Goal: Information Seeking & Learning: Check status

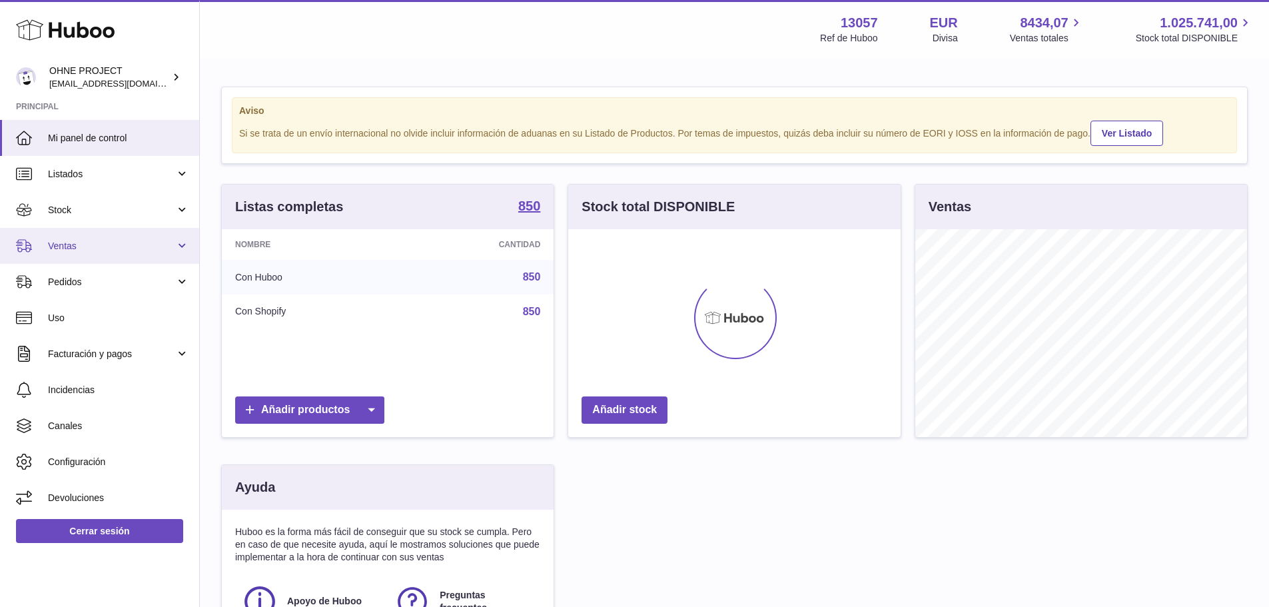
scroll to position [208, 332]
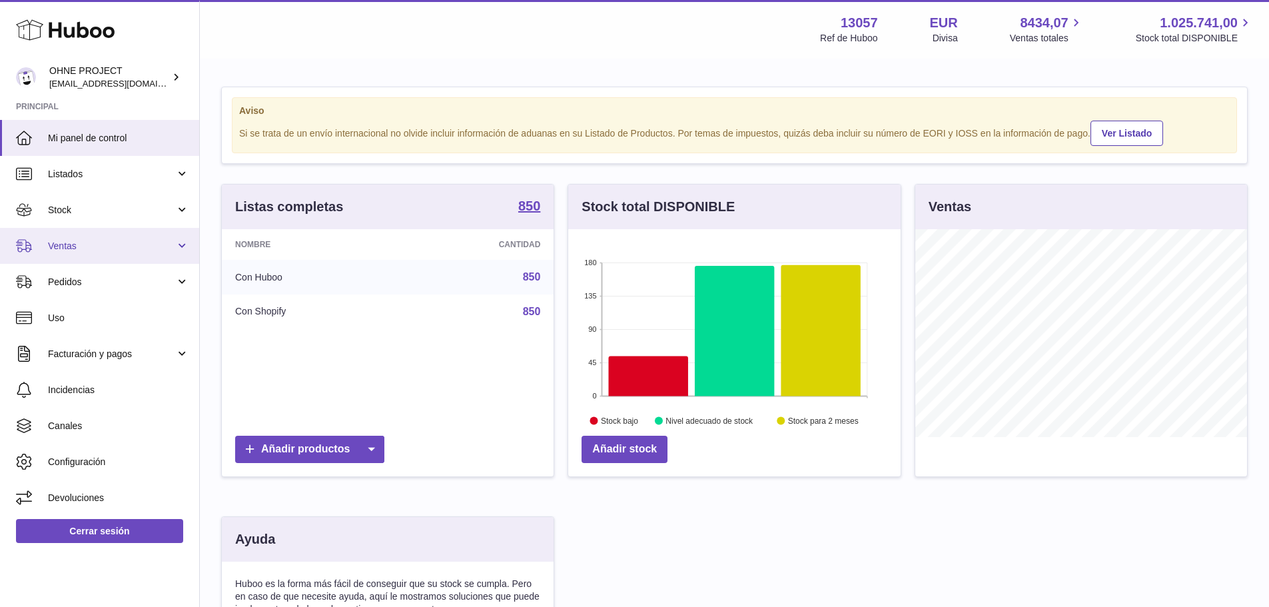
click at [122, 248] on span "Ventas" at bounding box center [111, 246] width 127 height 13
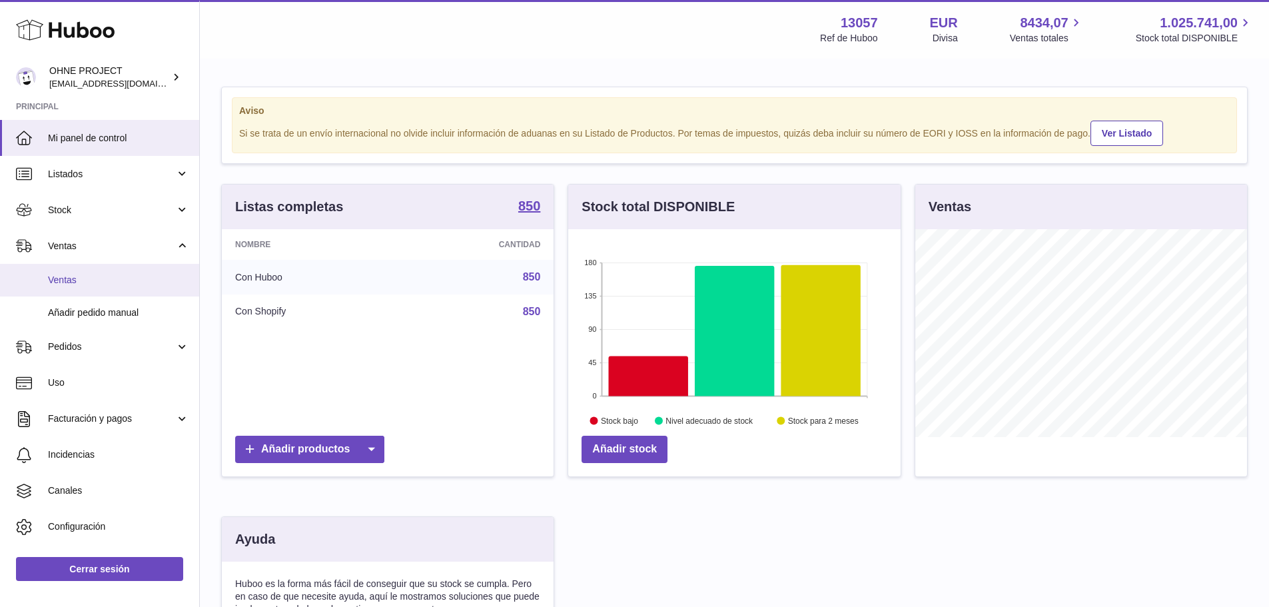
click at [115, 275] on span "Ventas" at bounding box center [118, 280] width 141 height 13
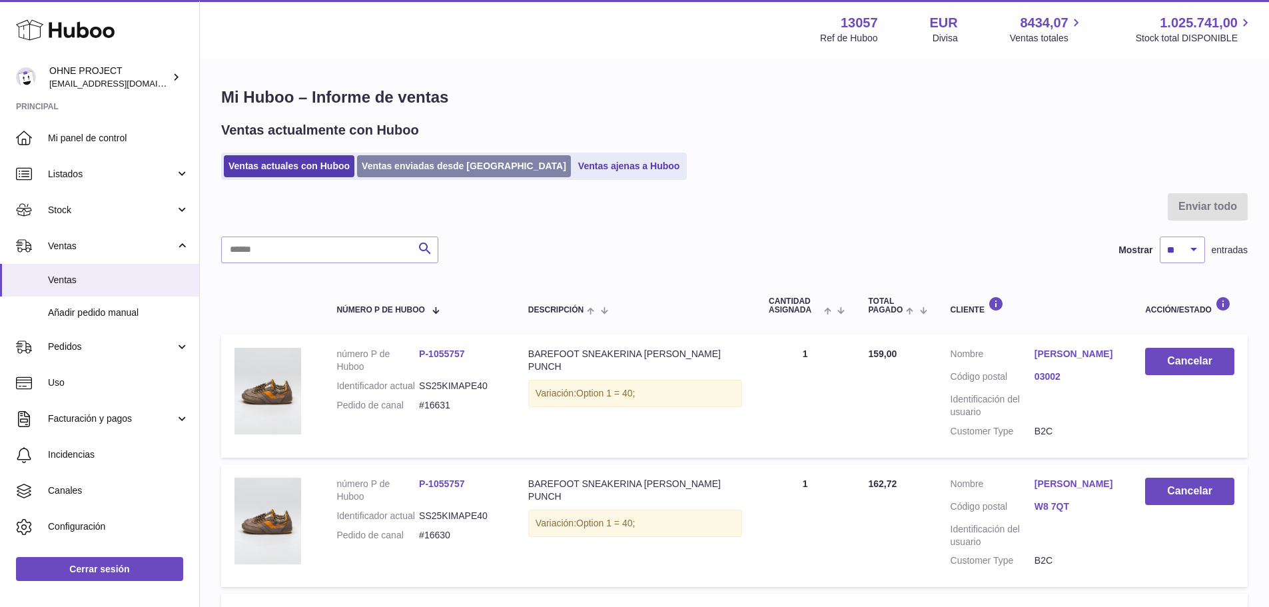
click at [429, 158] on link "Ventas enviadas desde [GEOGRAPHIC_DATA]" at bounding box center [464, 166] width 214 height 22
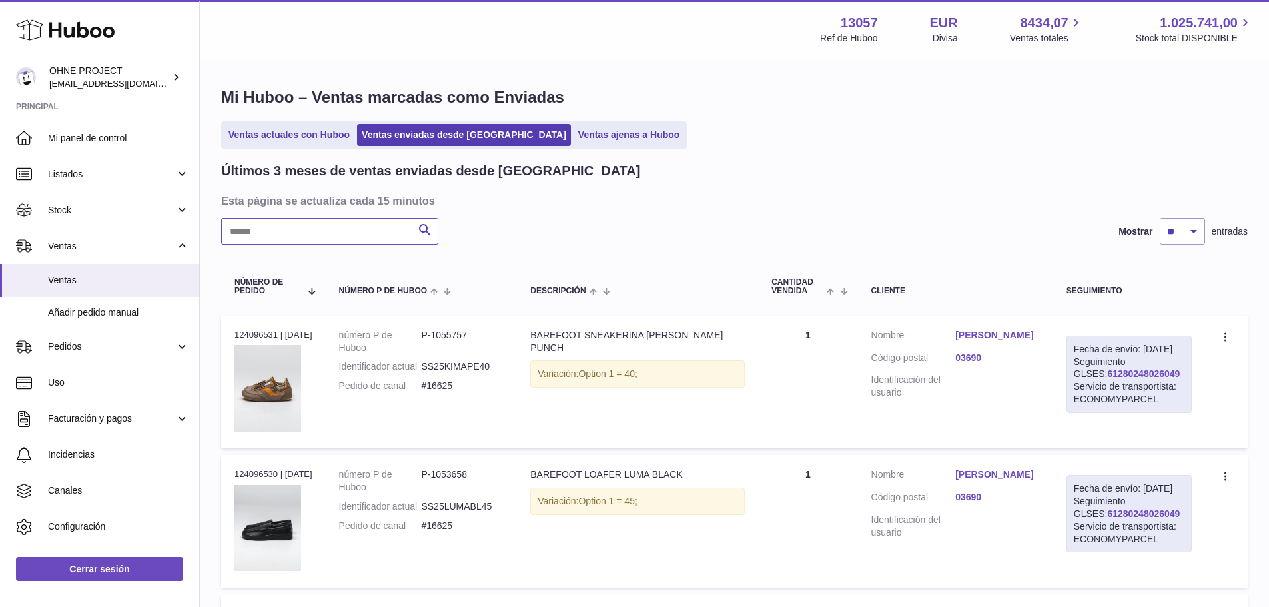
click at [361, 243] on input "text" at bounding box center [329, 231] width 217 height 27
paste input "**********"
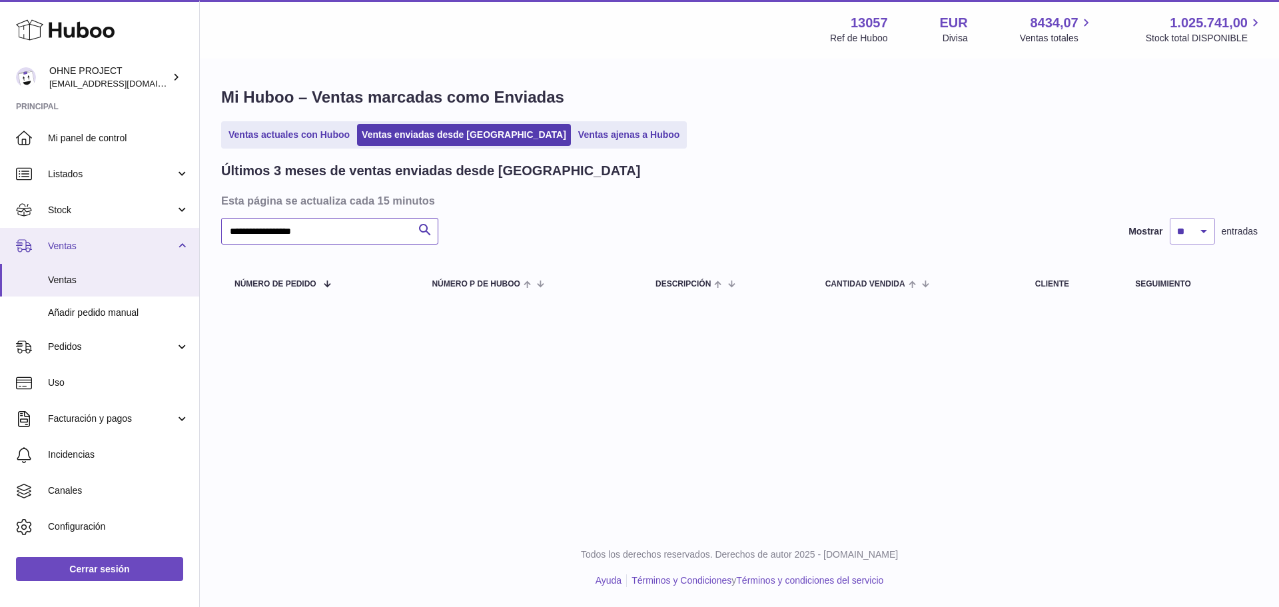
drag, startPoint x: 342, startPoint y: 233, endPoint x: 97, endPoint y: 231, distance: 245.1
click at [97, 231] on div "Huboo OHNE PROJECT [EMAIL_ADDRESS][DOMAIN_NAME] Principal Mi panel de control L…" at bounding box center [639, 303] width 1279 height 607
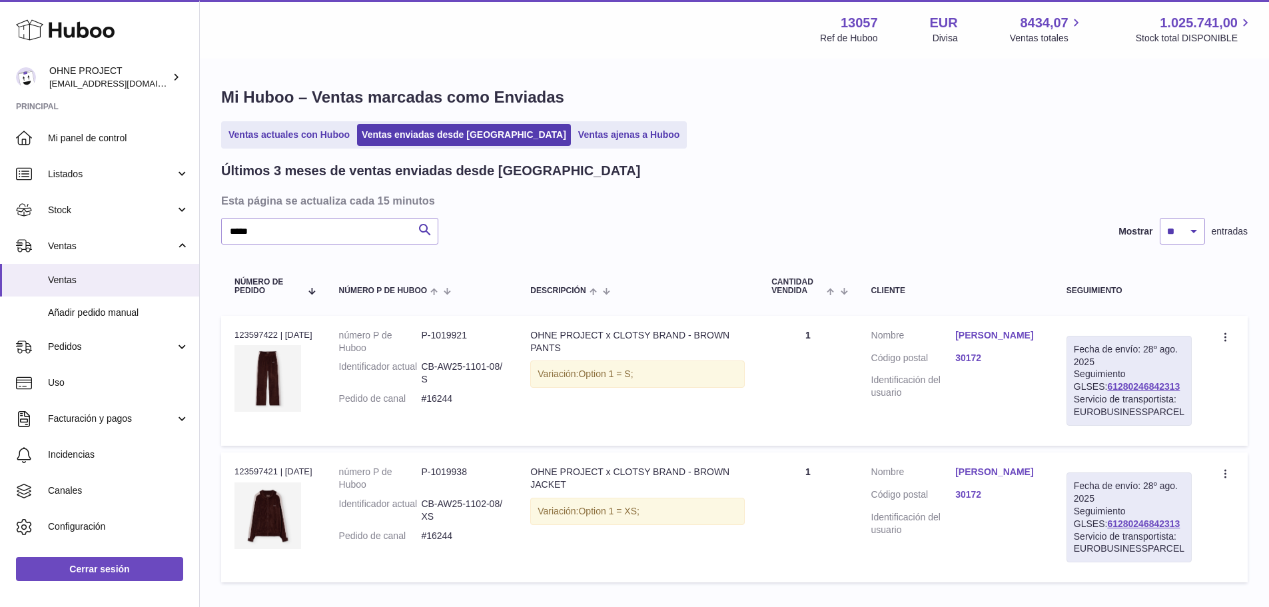
click at [985, 332] on link "[PERSON_NAME]" at bounding box center [997, 335] width 85 height 13
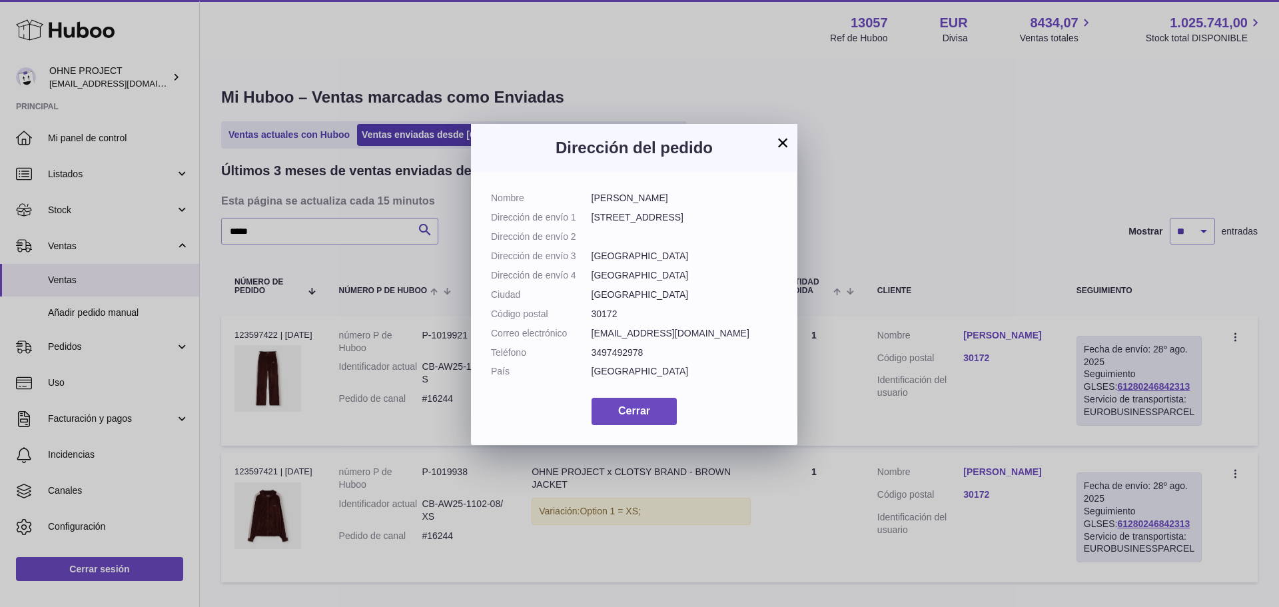
click at [770, 143] on h3 "Dirección del pedido" at bounding box center [634, 147] width 286 height 21
click at [775, 138] on button "×" at bounding box center [782, 143] width 16 height 16
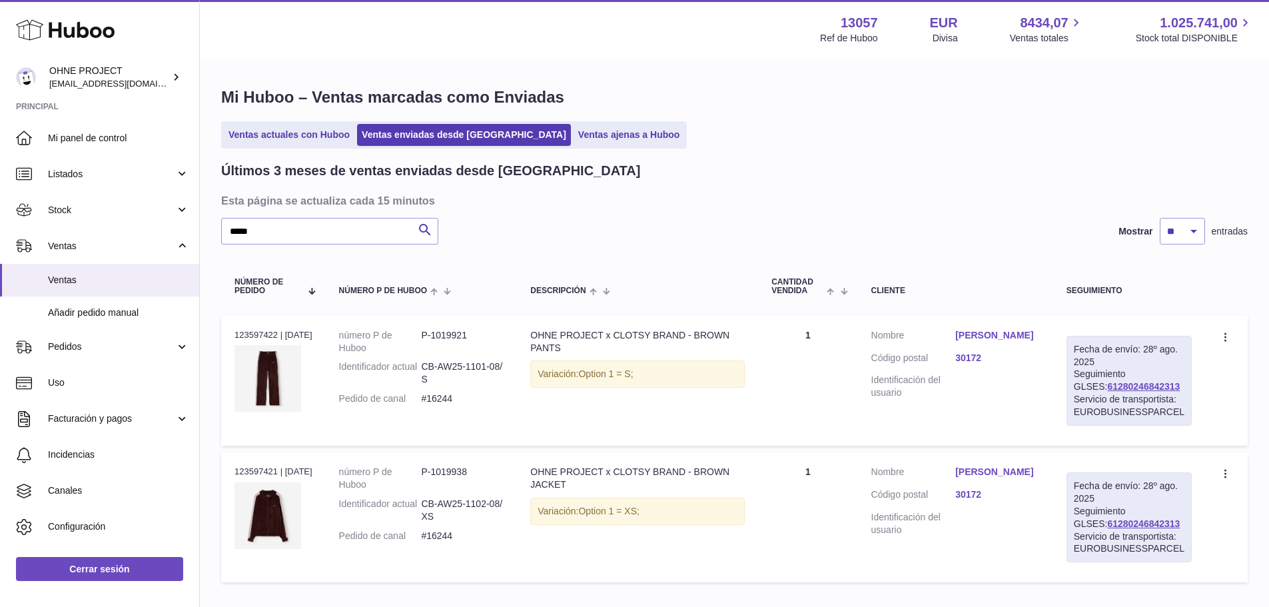
drag, startPoint x: 1169, startPoint y: 386, endPoint x: 1083, endPoint y: 385, distance: 85.2
click at [1083, 385] on div "Fecha de envío: [DATE] Seguimiento GLSES: 61280246842313 Servicio de transporti…" at bounding box center [1128, 381] width 125 height 90
copy link "61280246842313"
drag, startPoint x: 469, startPoint y: 399, endPoint x: 430, endPoint y: 401, distance: 39.3
click at [430, 401] on dd "#16244" at bounding box center [462, 398] width 83 height 13
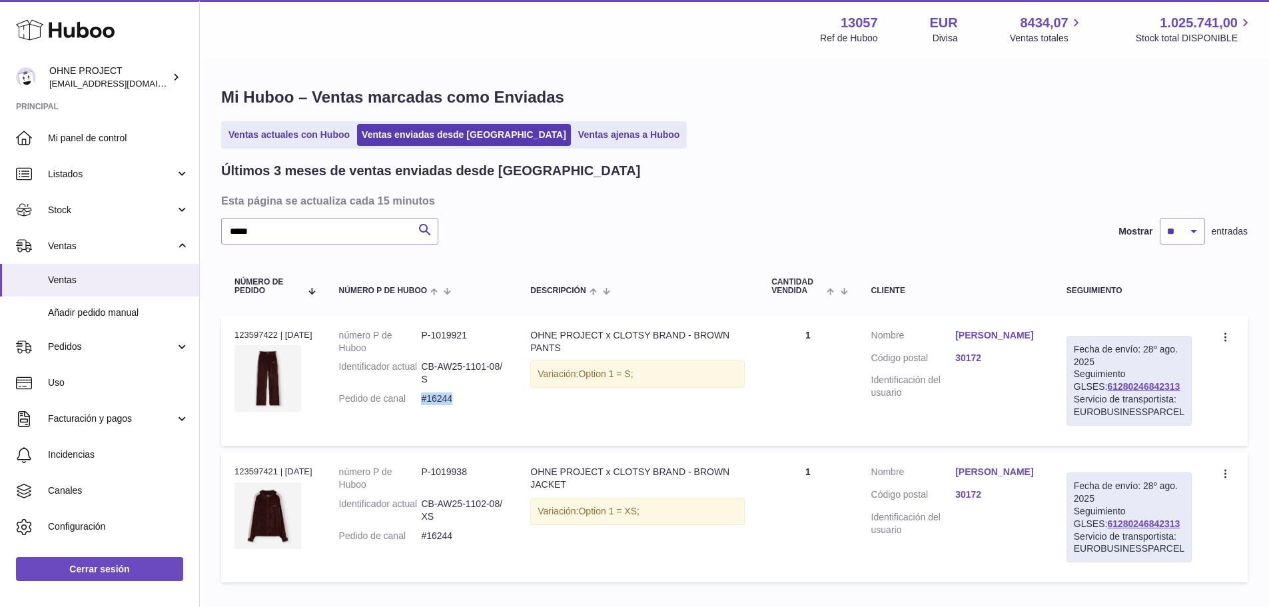
copy dd "#16244"
click at [1000, 332] on link "[PERSON_NAME]" at bounding box center [997, 335] width 85 height 13
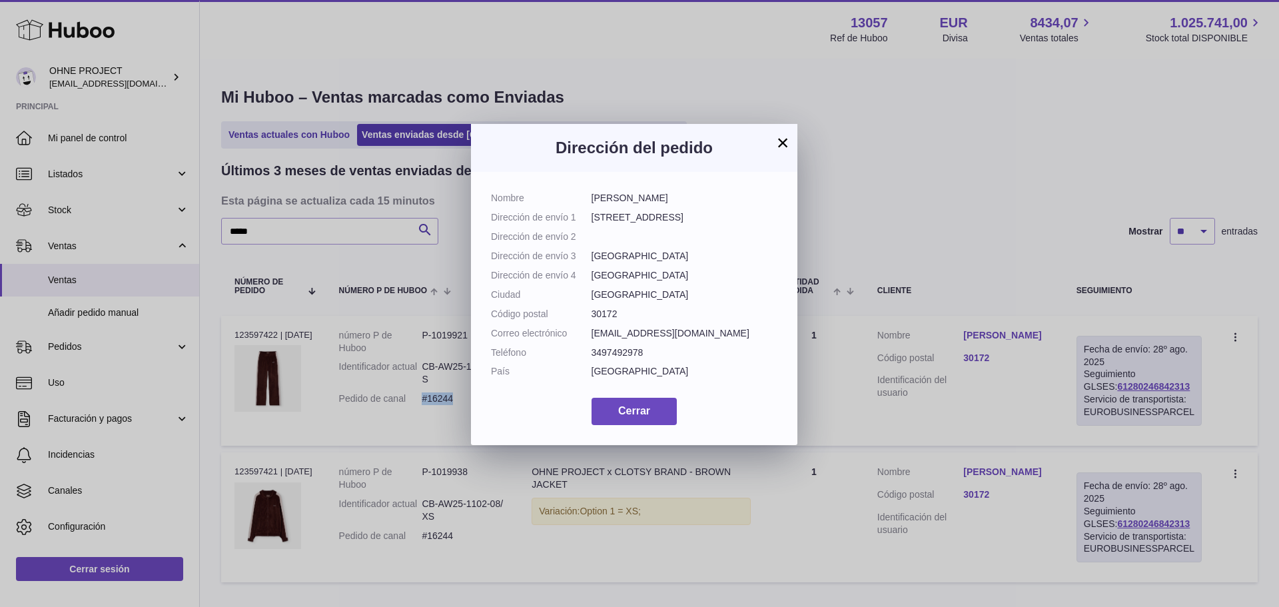
drag, startPoint x: 666, startPoint y: 199, endPoint x: 592, endPoint y: 199, distance: 73.9
click at [592, 199] on dd "[PERSON_NAME]" at bounding box center [684, 198] width 186 height 13
copy dd "[PERSON_NAME]"
drag, startPoint x: 627, startPoint y: 444, endPoint x: 622, endPoint y: 435, distance: 10.4
click at [627, 416] on span "Cerrar" at bounding box center [634, 410] width 32 height 11
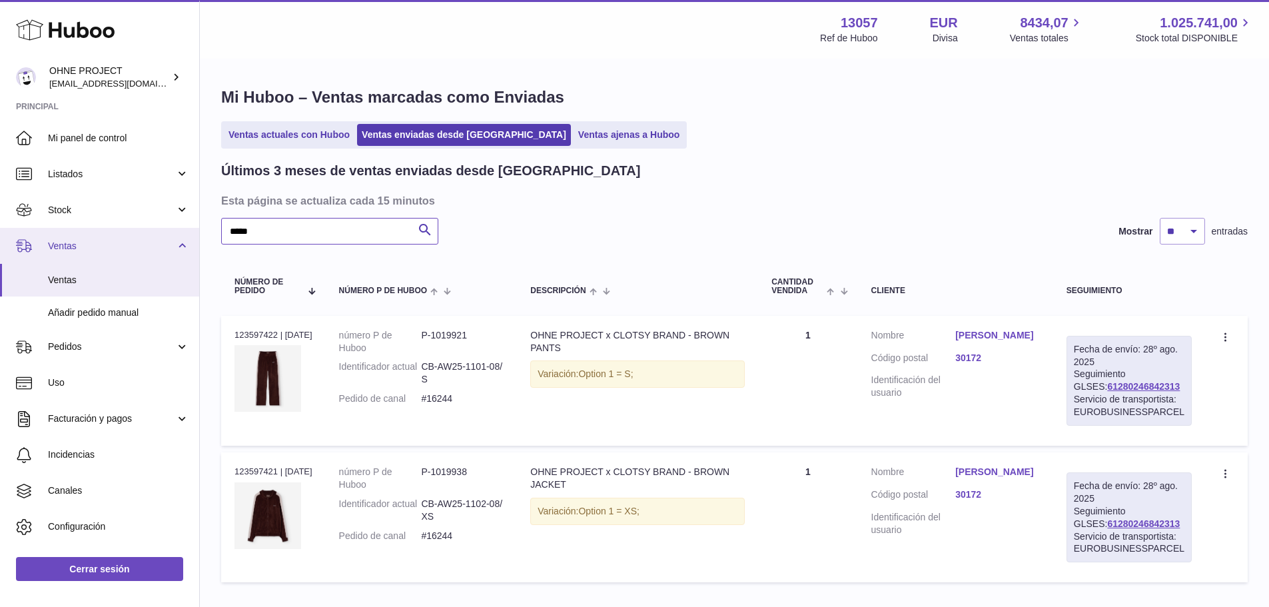
drag, startPoint x: 298, startPoint y: 234, endPoint x: 164, endPoint y: 248, distance: 135.2
click at [164, 248] on div "Huboo OHNE PROJECT [EMAIL_ADDRESS][DOMAIN_NAME] Principal Mi panel de control L…" at bounding box center [634, 347] width 1269 height 694
paste input "**********"
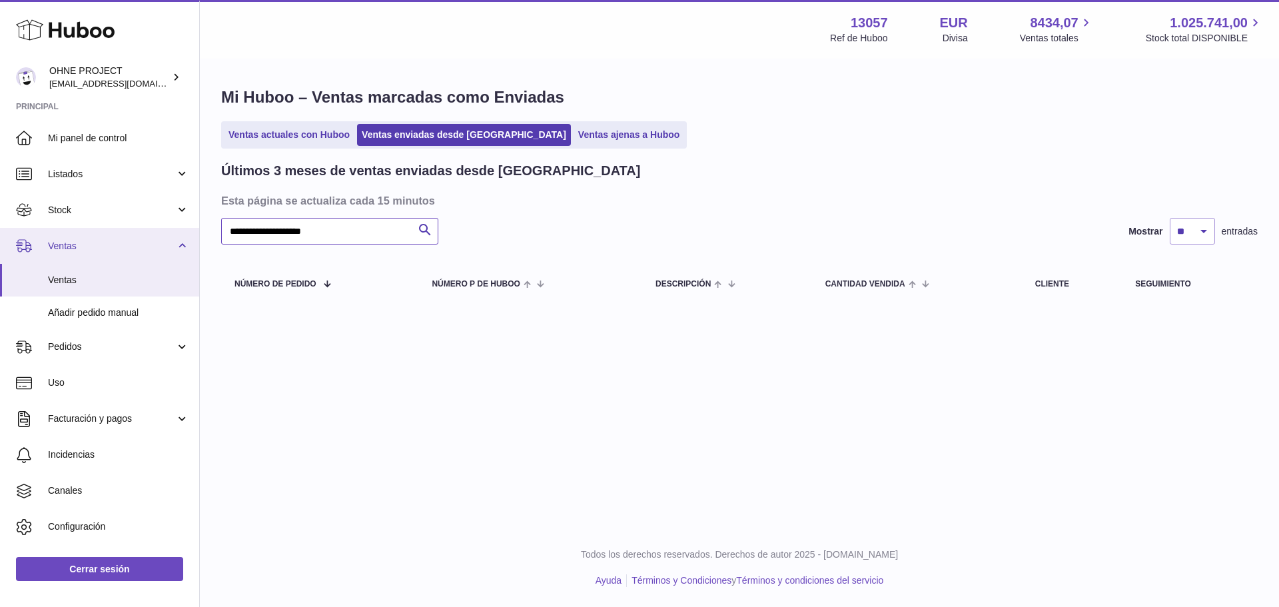
drag, startPoint x: 198, startPoint y: 226, endPoint x: 157, endPoint y: 228, distance: 41.3
click at [154, 226] on div "Huboo OHNE PROJECT internalAdmin-13057@internal.huboo.com Principal Mi panel de…" at bounding box center [639, 303] width 1279 height 607
type input "*****"
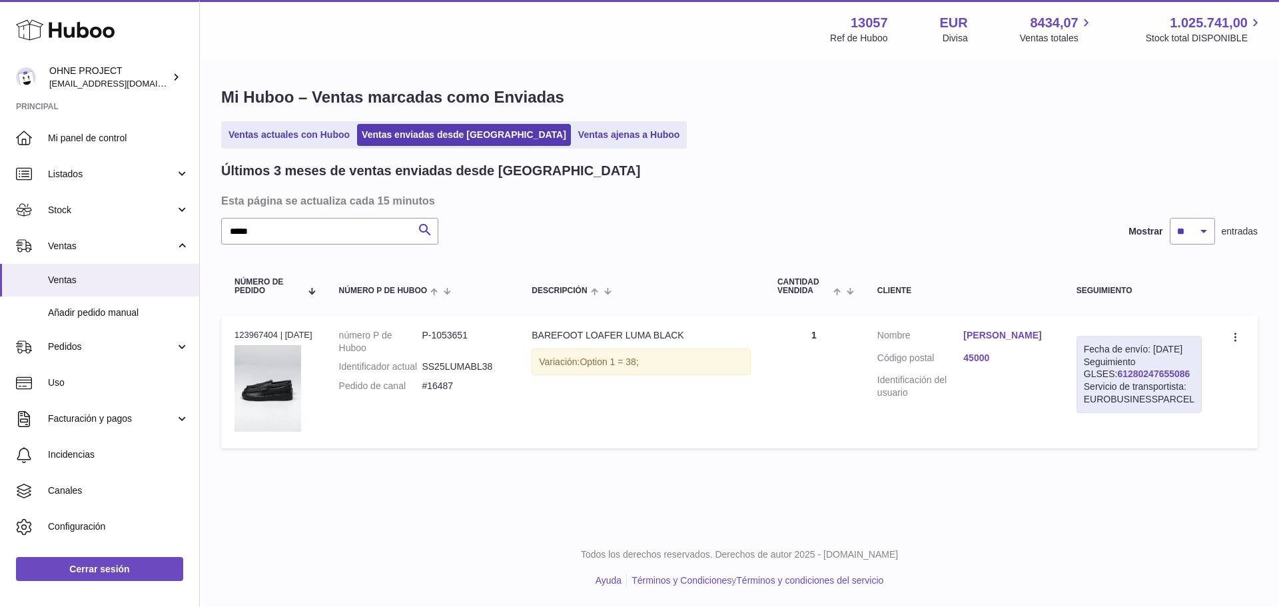
drag, startPoint x: 1174, startPoint y: 388, endPoint x: 1089, endPoint y: 391, distance: 85.3
click at [1089, 391] on div "Fecha de envío: 2º sep. 2025 Seguimiento GLSES: 61280247655086 Servicio de tran…" at bounding box center [1138, 374] width 125 height 77
copy link "61280247655086"
drag, startPoint x: 467, startPoint y: 399, endPoint x: 426, endPoint y: 400, distance: 40.6
click at [426, 392] on dd "#16487" at bounding box center [463, 386] width 83 height 13
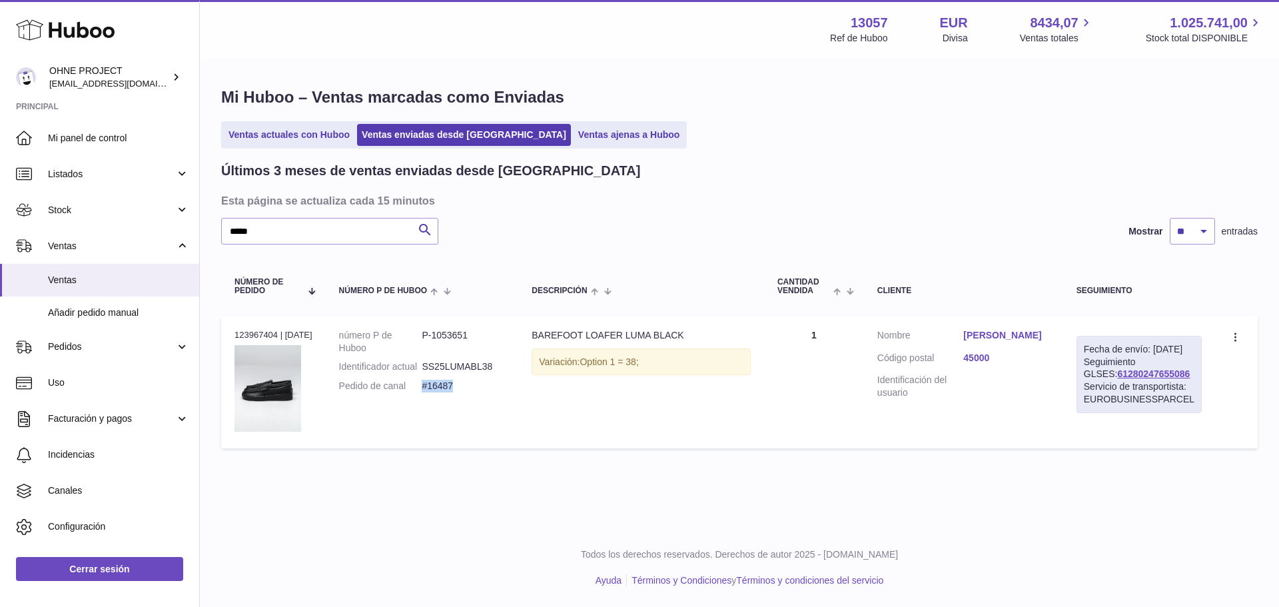
copy dd "#16487"
click at [1008, 334] on link "Marie-Mélodie Delgado" at bounding box center [1006, 335] width 86 height 13
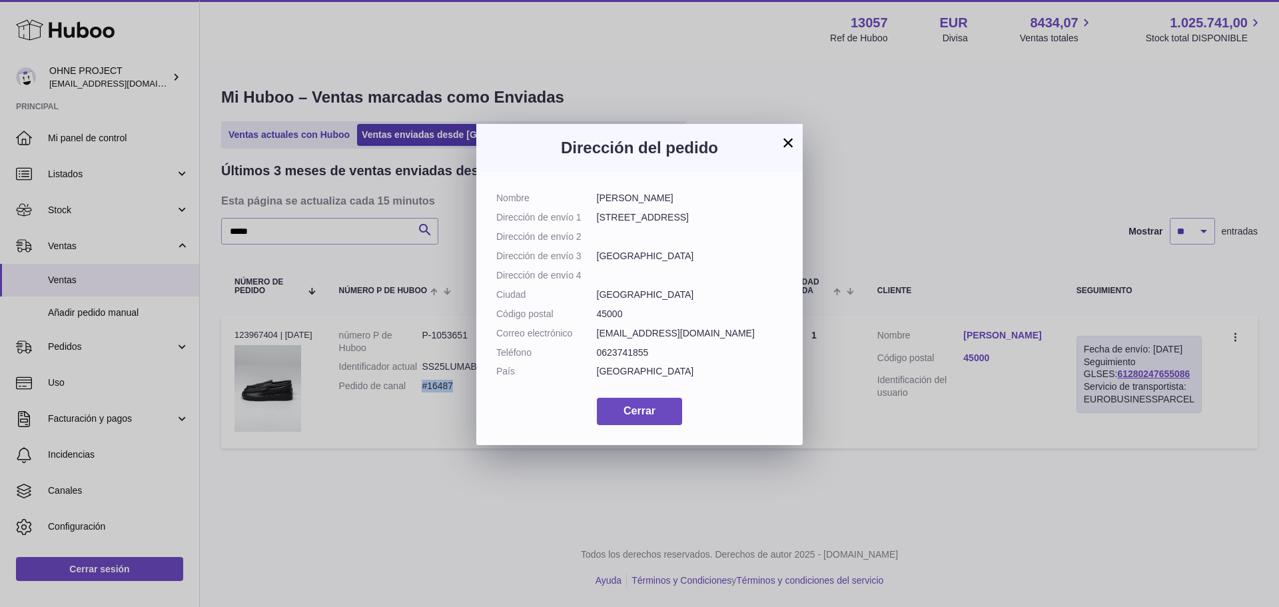
drag, startPoint x: 709, startPoint y: 198, endPoint x: 593, endPoint y: 198, distance: 115.9
click at [593, 198] on dl "Nombre Marie-Mélodie Delgado Dirección de envío 1 58 Rue de la Charpenterie Dir…" at bounding box center [639, 288] width 286 height 192
copy dl "Marie-Mélodie Delgado"
